Goal: Transaction & Acquisition: Purchase product/service

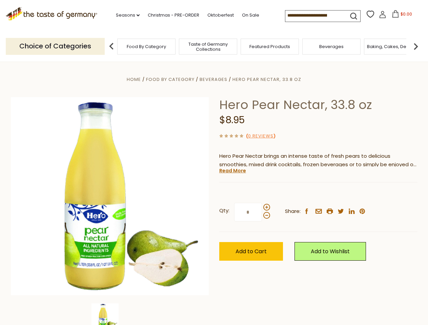
click at [214, 163] on div "Home Food By Category [GEOGRAPHIC_DATA] Hero Pear Nectar, 33.8 oz Hero Pear Nec…" at bounding box center [214, 205] width 417 height 261
click at [125, 15] on link "Seasons dropdown_arrow" at bounding box center [128, 15] width 24 height 7
click at [314, 16] on input at bounding box center [313, 15] width 57 height 9
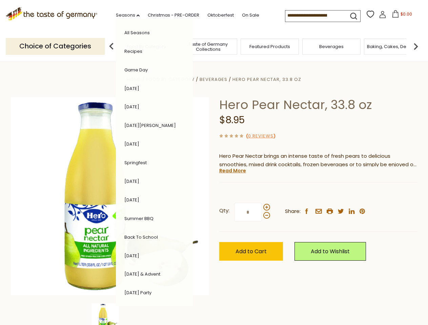
click at [400, 16] on span "$0.00" at bounding box center [406, 14] width 12 height 6
click at [116, 46] on div "All Seasons Recipes Game Day [DATE] [DATE] [DATE][PERSON_NAME] [DATE] Springfes…" at bounding box center [154, 162] width 77 height 287
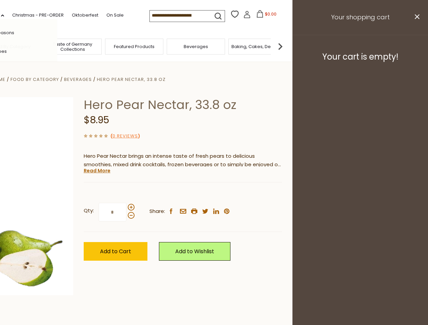
click at [287, 46] on img at bounding box center [280, 47] width 14 height 14
click at [214, 193] on div "Qty: * Share: facebook email printer twitter linkedin pinterest" at bounding box center [183, 212] width 198 height 39
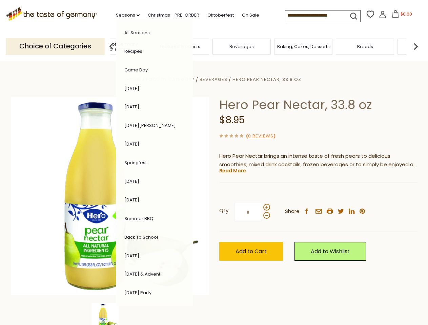
click at [110, 314] on img at bounding box center [104, 317] width 27 height 27
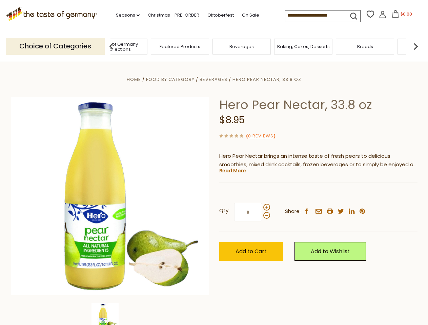
click at [110, 314] on img at bounding box center [104, 317] width 27 height 27
click at [232, 171] on link "Read More" at bounding box center [232, 170] width 27 height 7
